Goal: Task Accomplishment & Management: Manage account settings

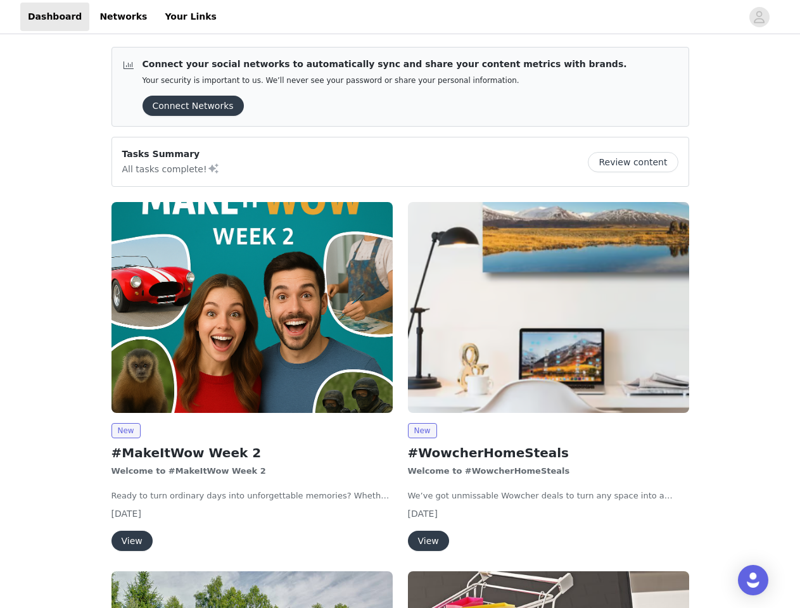
click at [400, 304] on div "New #WowcherHomeSteals Welcome to #WowcherHomeSteals We’ve got unmissable Wowch…" at bounding box center [548, 378] width 296 height 369
click at [400, 17] on div at bounding box center [482, 17] width 517 height 28
click at [759, 17] on icon "avatar" at bounding box center [759, 17] width 12 height 20
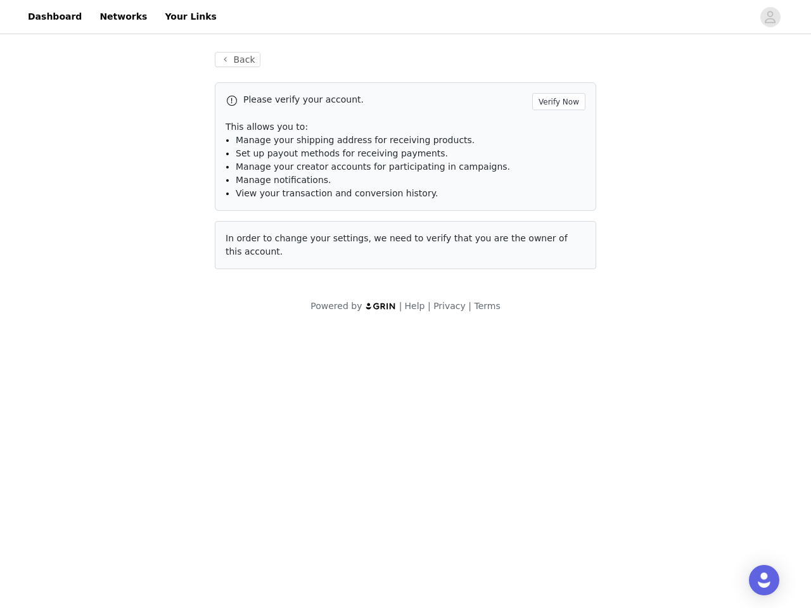
click at [189, 106] on div "Back Please verify your account. Verify Now This allows you to: Manage your shi…" at bounding box center [405, 182] width 811 height 291
click at [638, 162] on div "Back Please verify your account. Verify Now This allows you to: Manage your shi…" at bounding box center [405, 182] width 811 height 291
click at [252, 307] on div "Powered by | Help | Privacy | Terms" at bounding box center [405, 314] width 811 height 28
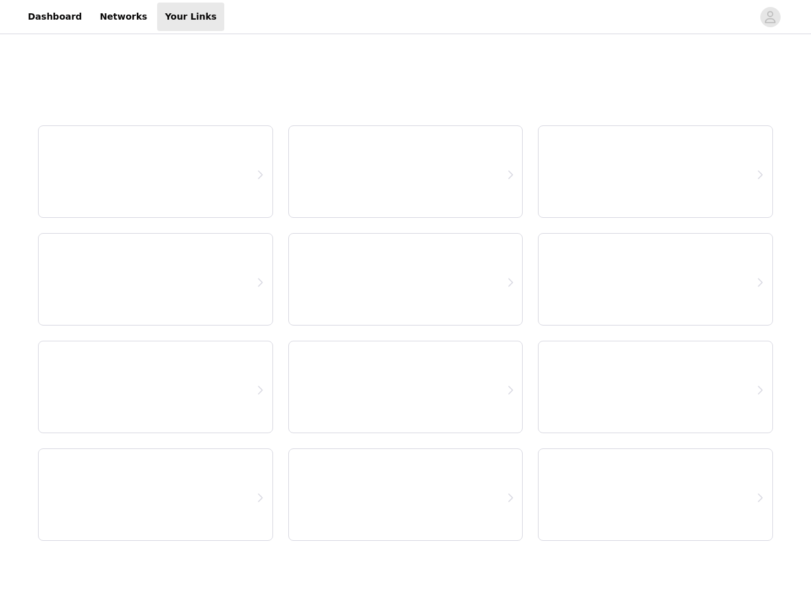
select select "12"
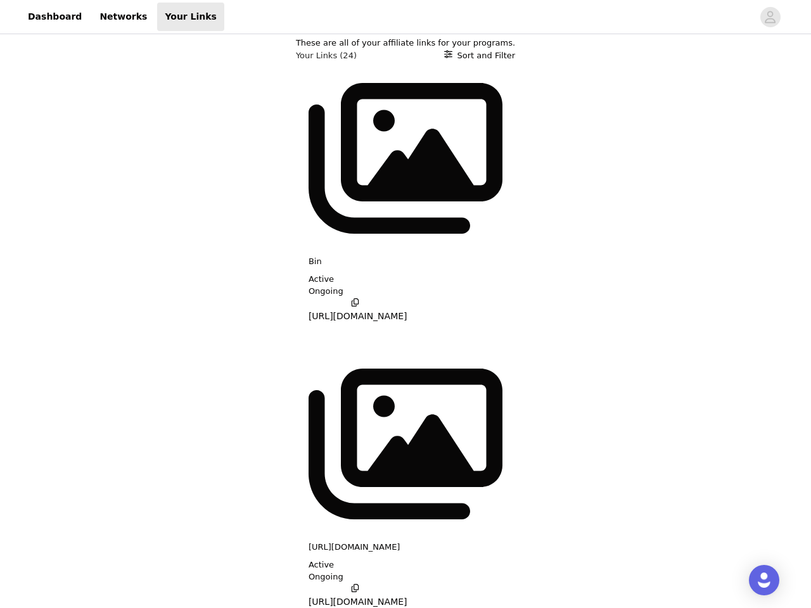
click at [405, 17] on div at bounding box center [488, 17] width 528 height 28
click at [770, 17] on icon "avatar" at bounding box center [770, 17] width 12 height 20
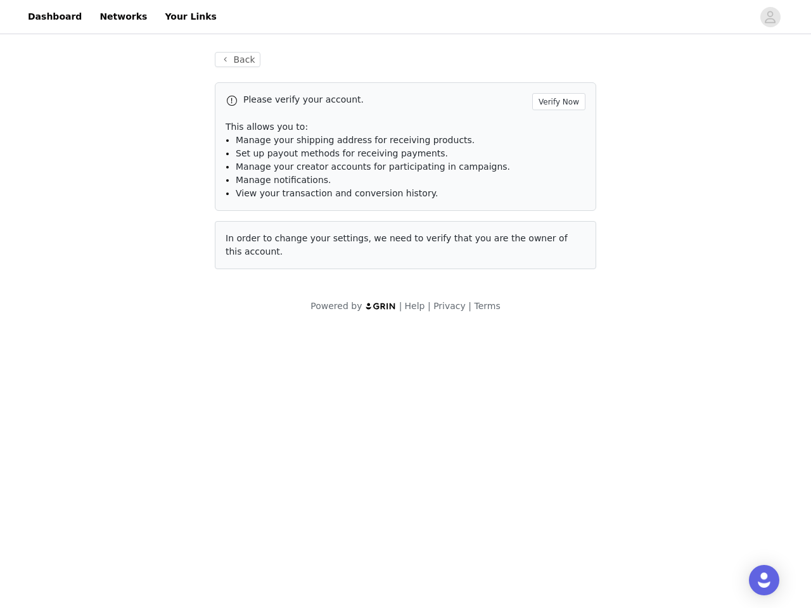
click at [738, 88] on div "Back Please verify your account. Verify Now This allows you to: Manage your shi…" at bounding box center [405, 182] width 811 height 291
